Goal: Task Accomplishment & Management: Use online tool/utility

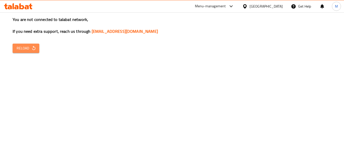
click at [26, 50] on span "Reload" at bounding box center [26, 48] width 19 height 6
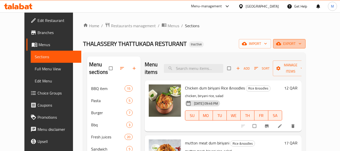
click at [301, 44] on span "export" at bounding box center [289, 43] width 24 height 6
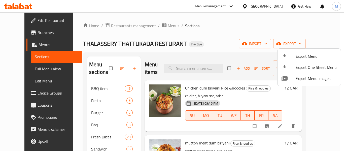
click at [314, 56] on span "Export Menu" at bounding box center [315, 56] width 41 height 6
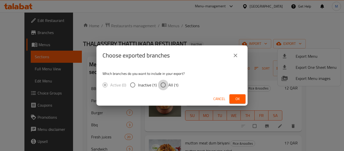
click at [167, 83] on input "All (1)" at bounding box center [163, 84] width 11 height 11
radio input "true"
click at [234, 96] on span "Ok" at bounding box center [237, 99] width 8 height 6
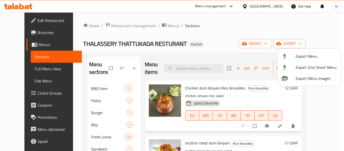
click at [27, 20] on div at bounding box center [172, 75] width 344 height 151
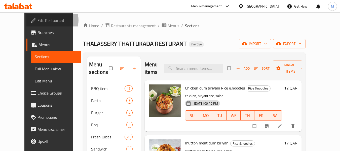
click at [37, 20] on span "Edit Restaurant" at bounding box center [57, 20] width 40 height 6
click at [38, 42] on span "Menus" at bounding box center [57, 45] width 39 height 6
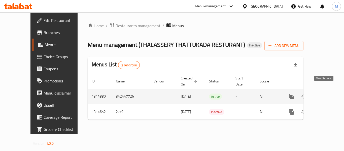
click at [324, 93] on icon "enhanced table" at bounding box center [327, 96] width 6 height 6
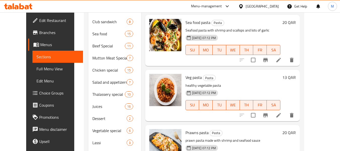
scroll to position [173, 0]
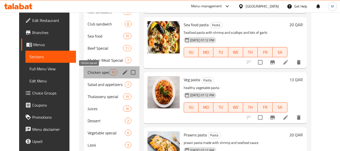
click at [92, 73] on span "Chicken special" at bounding box center [98, 72] width 21 height 6
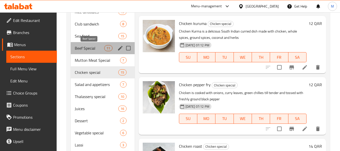
click at [88, 48] on span "Beef Special" at bounding box center [89, 48] width 29 height 6
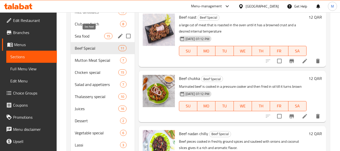
scroll to position [140, 0]
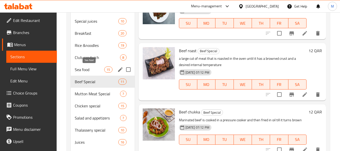
click at [87, 70] on span "Sea food" at bounding box center [89, 69] width 29 height 6
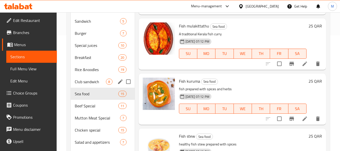
scroll to position [106, 0]
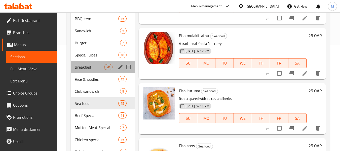
click at [86, 70] on div "Breakfast 20" at bounding box center [103, 67] width 64 height 12
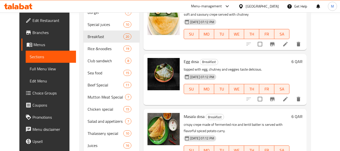
scroll to position [5, 0]
